Goal: Information Seeking & Learning: Check status

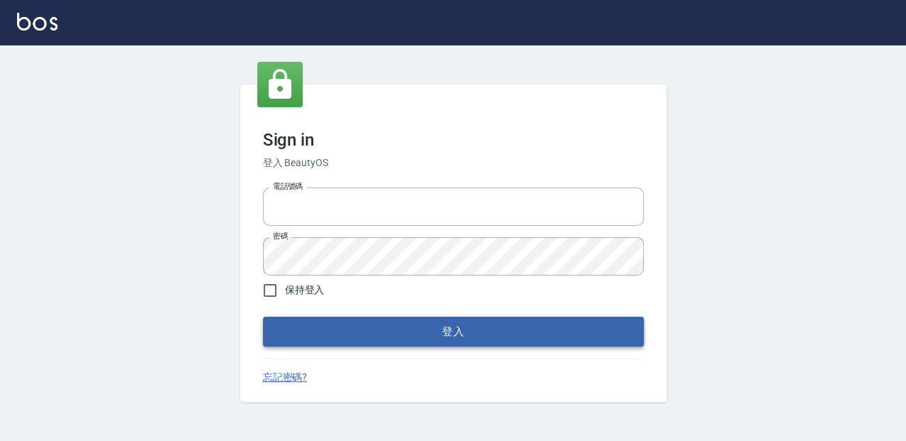
type input "0952331713"
click at [483, 335] on button "登入" at bounding box center [453, 332] width 381 height 30
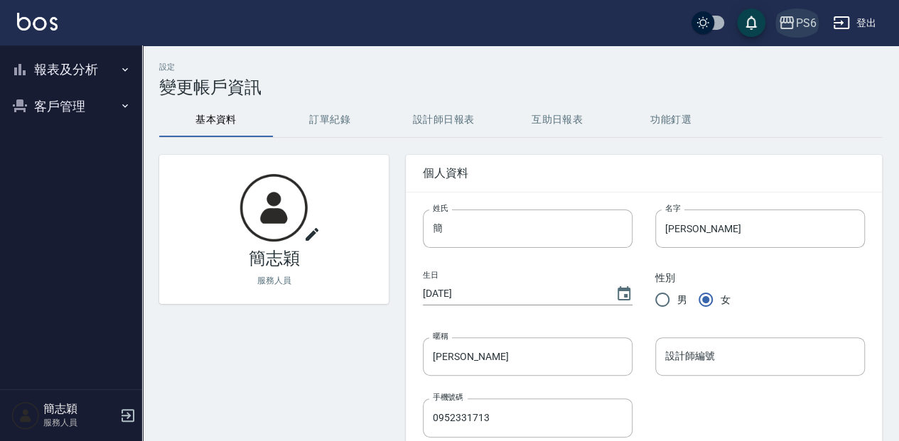
click at [793, 14] on icon "button" at bounding box center [786, 22] width 17 height 17
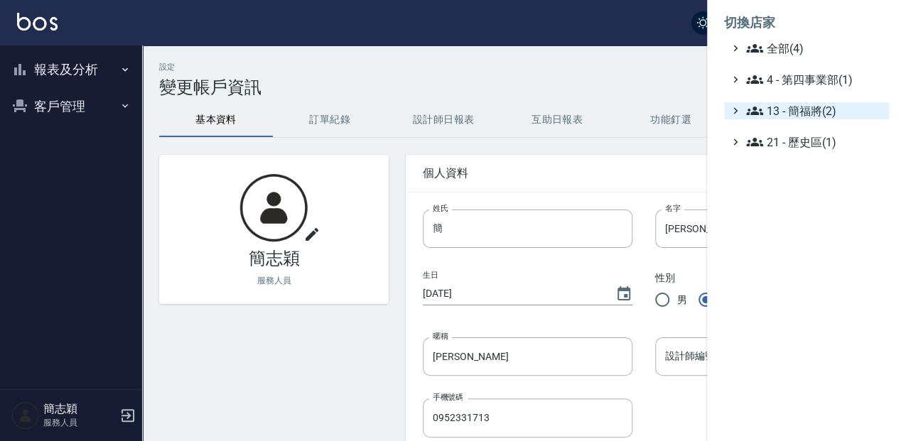
click at [804, 102] on span "13 - 簡福將(2)" at bounding box center [814, 110] width 137 height 17
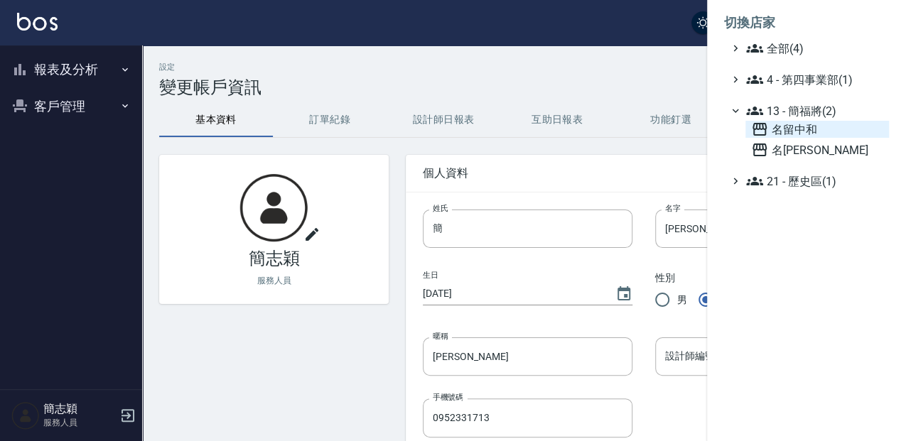
click at [802, 124] on span "名留中和" at bounding box center [817, 129] width 132 height 17
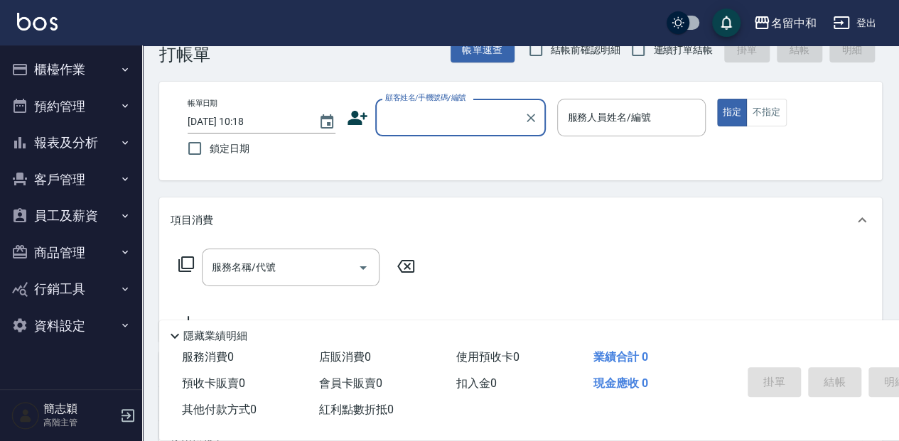
scroll to position [47, 0]
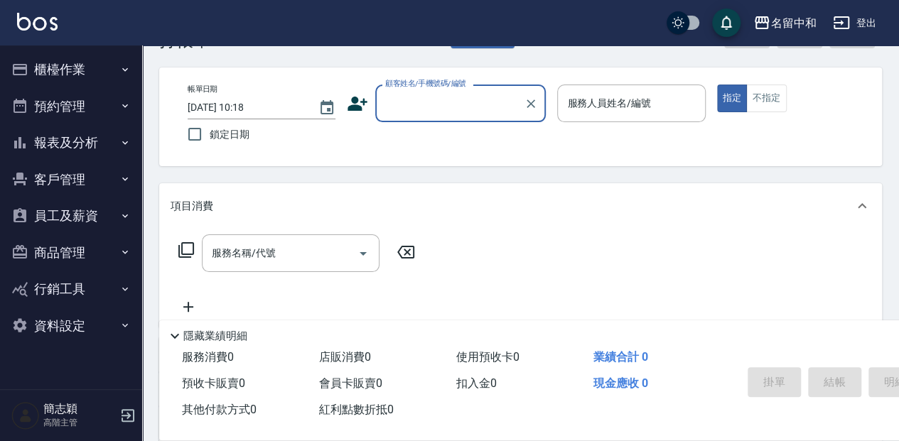
click at [77, 146] on button "報表及分析" at bounding box center [71, 142] width 131 height 37
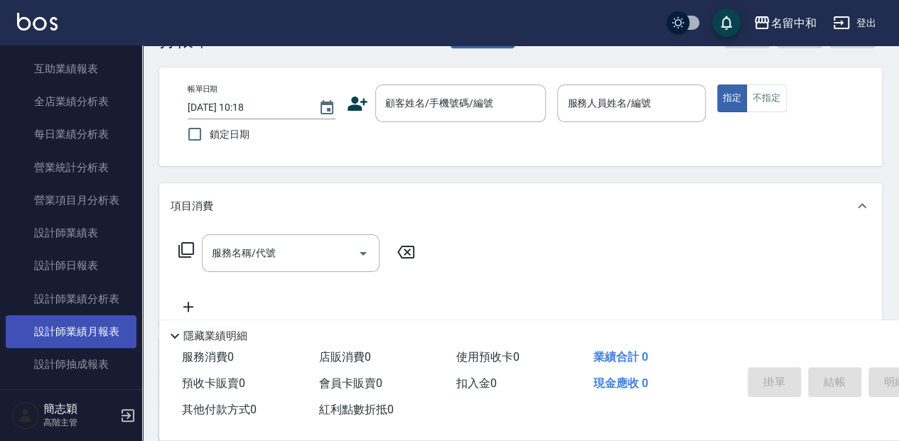
scroll to position [426, 0]
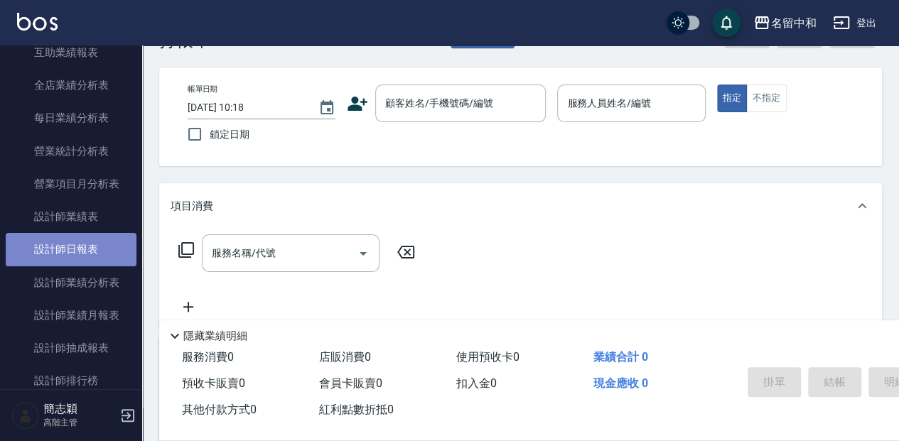
click at [87, 245] on link "設計師日報表" at bounding box center [71, 249] width 131 height 33
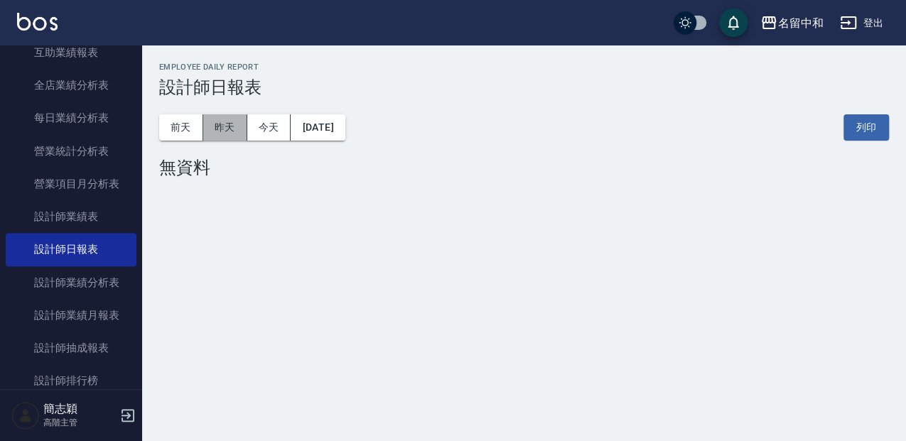
click at [213, 128] on button "昨天" at bounding box center [225, 127] width 44 height 26
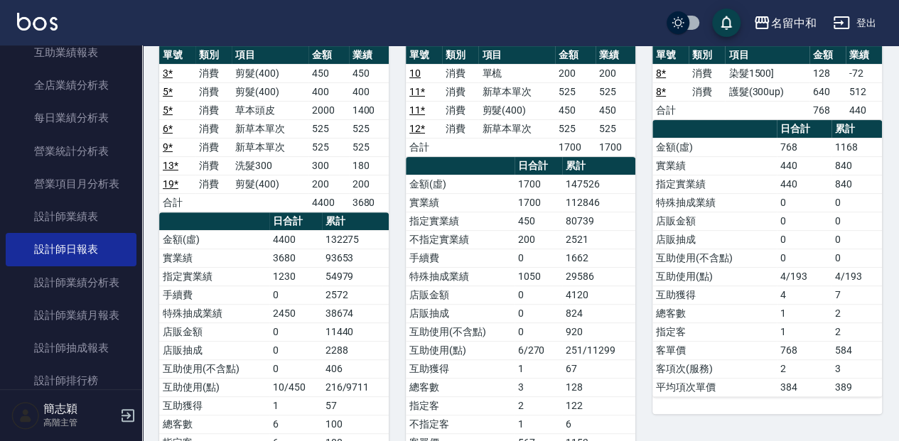
scroll to position [142, 0]
